Goal: Navigation & Orientation: Understand site structure

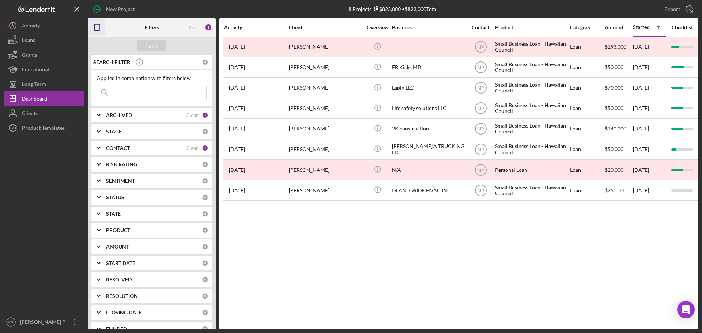
click at [96, 27] on icon "button" at bounding box center [97, 27] width 16 height 16
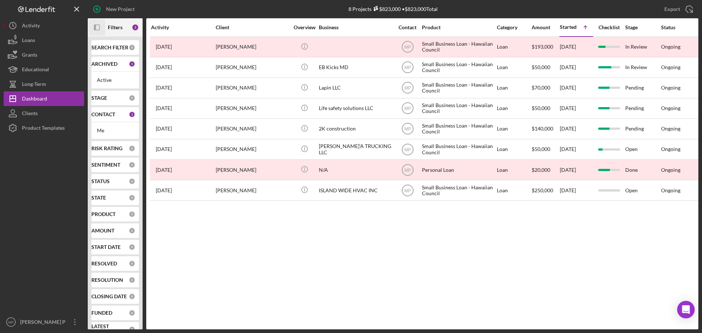
click at [46, 194] on div at bounding box center [44, 224] width 80 height 179
